Goal: Task Accomplishment & Management: Manage account settings

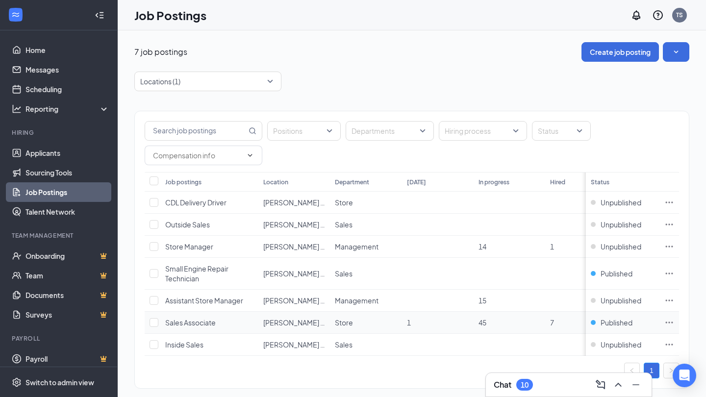
click at [199, 325] on span "Sales Associate" at bounding box center [190, 322] width 51 height 9
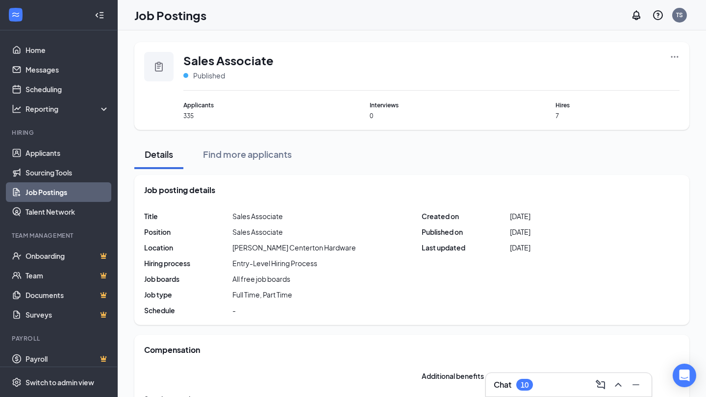
click at [677, 56] on icon "Ellipses" at bounding box center [675, 57] width 10 height 10
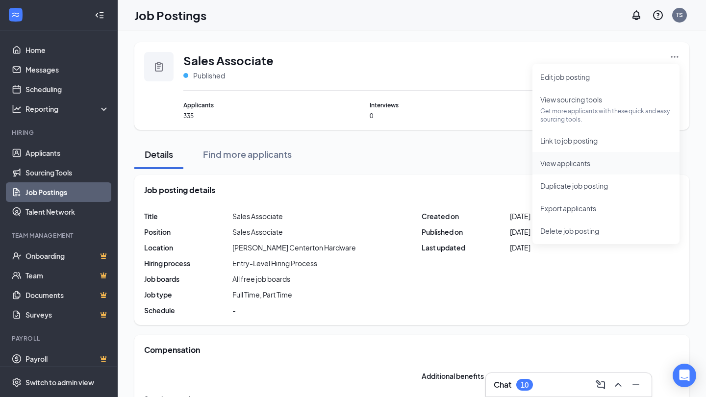
click at [575, 168] on span "View applicants" at bounding box center [605, 163] width 131 height 11
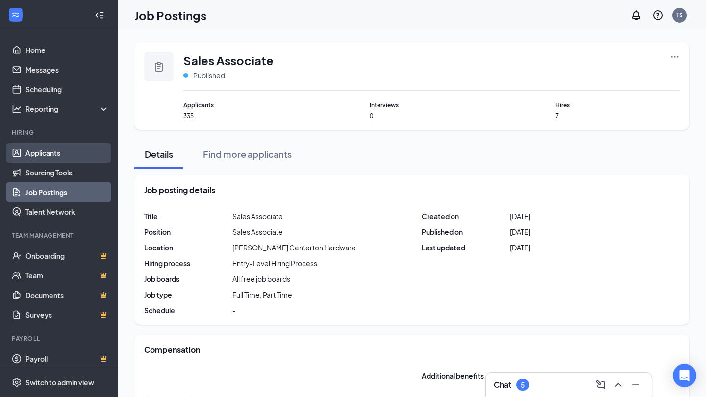
click at [71, 153] on link "Applicants" at bounding box center [68, 153] width 84 height 20
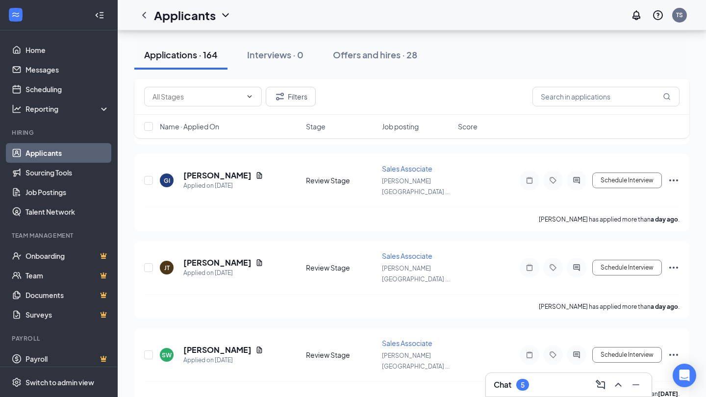
scroll to position [662, 0]
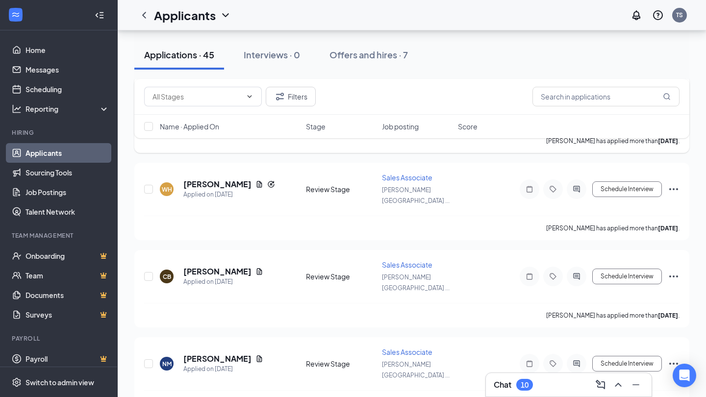
scroll to position [451, 0]
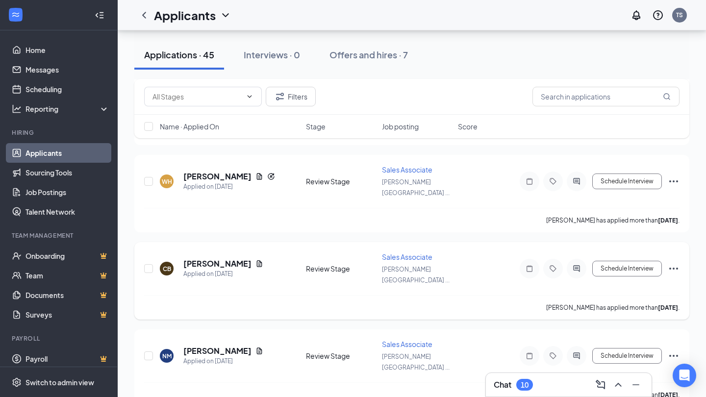
click at [257, 260] on icon "Document" at bounding box center [259, 263] width 5 height 6
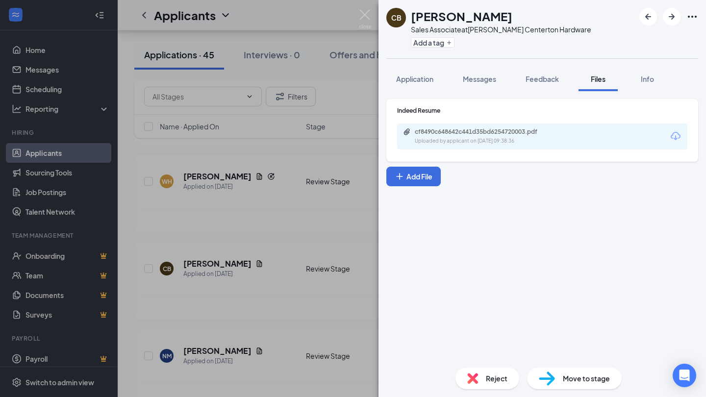
click at [470, 137] on div "Uploaded by applicant on [DATE] 09:38:36" at bounding box center [488, 141] width 147 height 8
click at [272, 183] on div "CB [PERSON_NAME] Sales Associate at [PERSON_NAME] Centerton Hardware Add a tag …" at bounding box center [353, 198] width 706 height 397
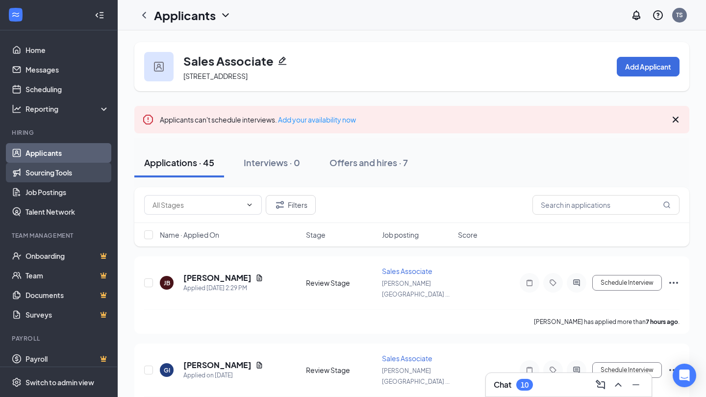
click at [60, 170] on link "Sourcing Tools" at bounding box center [68, 173] width 84 height 20
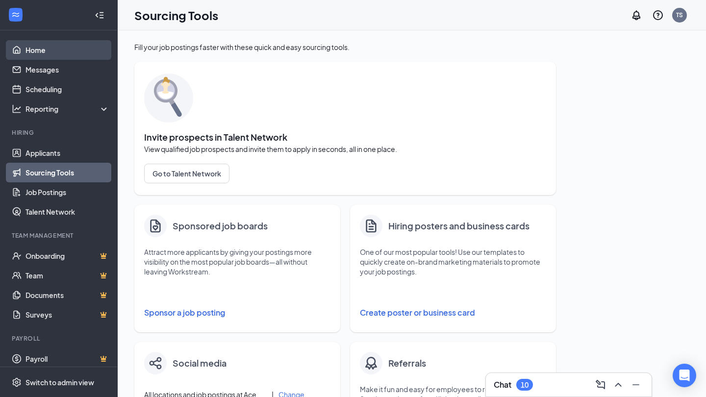
click at [46, 56] on link "Home" at bounding box center [68, 50] width 84 height 20
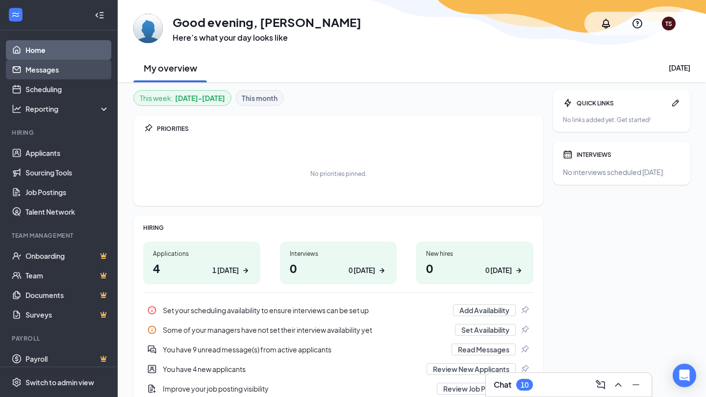
click at [49, 73] on link "Messages" at bounding box center [68, 70] width 84 height 20
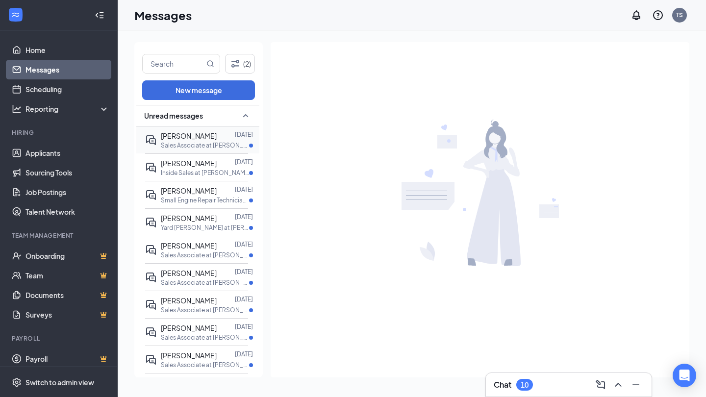
click at [187, 144] on p "Sales Associate at [PERSON_NAME] Hardware" at bounding box center [205, 145] width 88 height 8
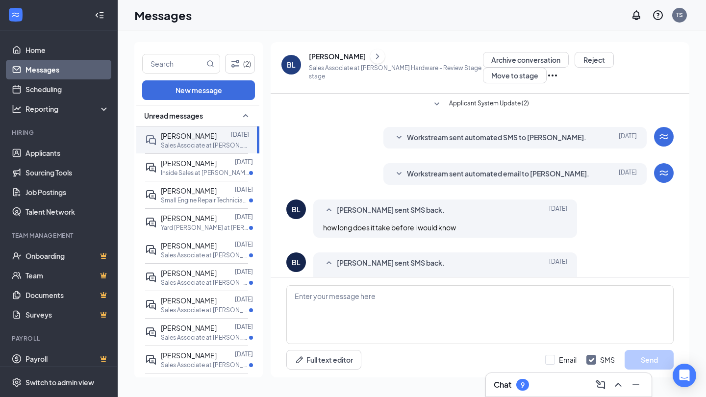
click at [398, 170] on icon "SmallChevronDown" at bounding box center [399, 174] width 12 height 12
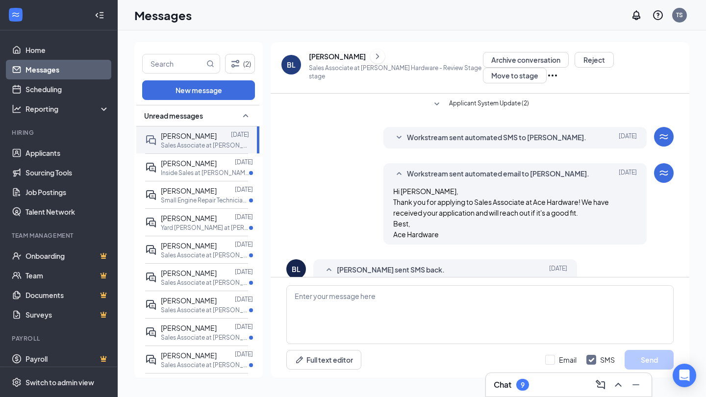
click at [398, 170] on icon "SmallChevronUp" at bounding box center [399, 174] width 12 height 12
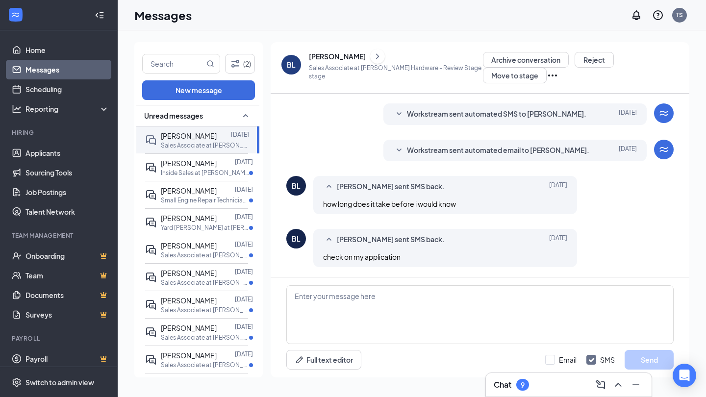
scroll to position [24, 0]
click at [182, 158] on div "[PERSON_NAME]" at bounding box center [189, 163] width 56 height 11
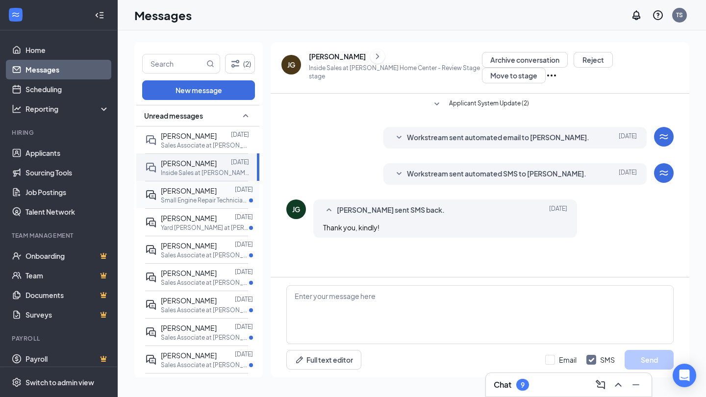
click at [189, 198] on p "Small Engine Repair Technician at F. L. [PERSON_NAME] Mt. View Hardware" at bounding box center [205, 200] width 88 height 8
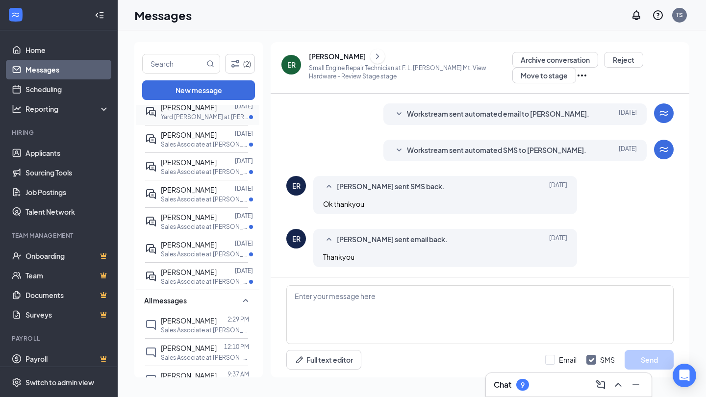
scroll to position [114, 0]
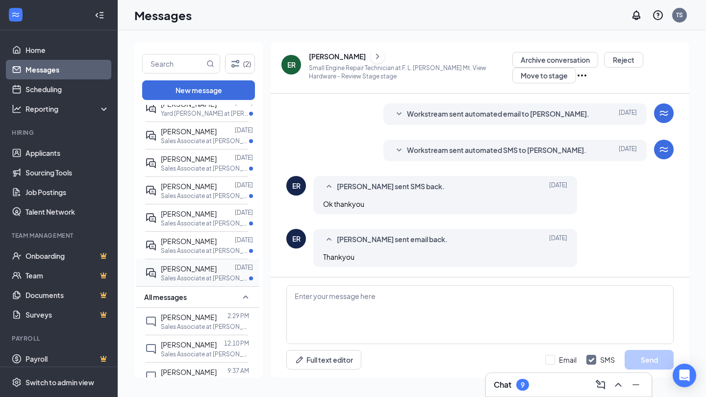
click at [201, 271] on span "[PERSON_NAME]" at bounding box center [189, 268] width 56 height 9
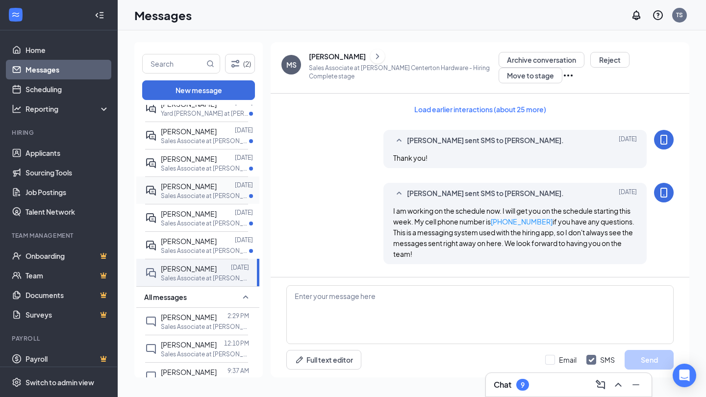
click at [184, 200] on div "[PERSON_NAME] [DATE] Sales Associate at F.L [PERSON_NAME] Tontitown Hardware" at bounding box center [196, 190] width 103 height 27
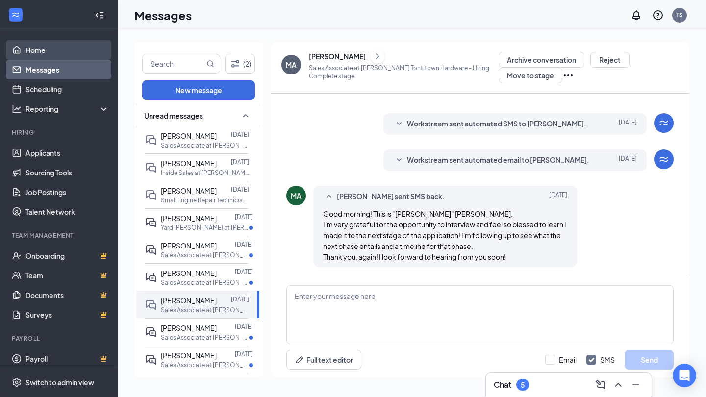
click at [51, 53] on link "Home" at bounding box center [68, 50] width 84 height 20
